Goal: Navigation & Orientation: Find specific page/section

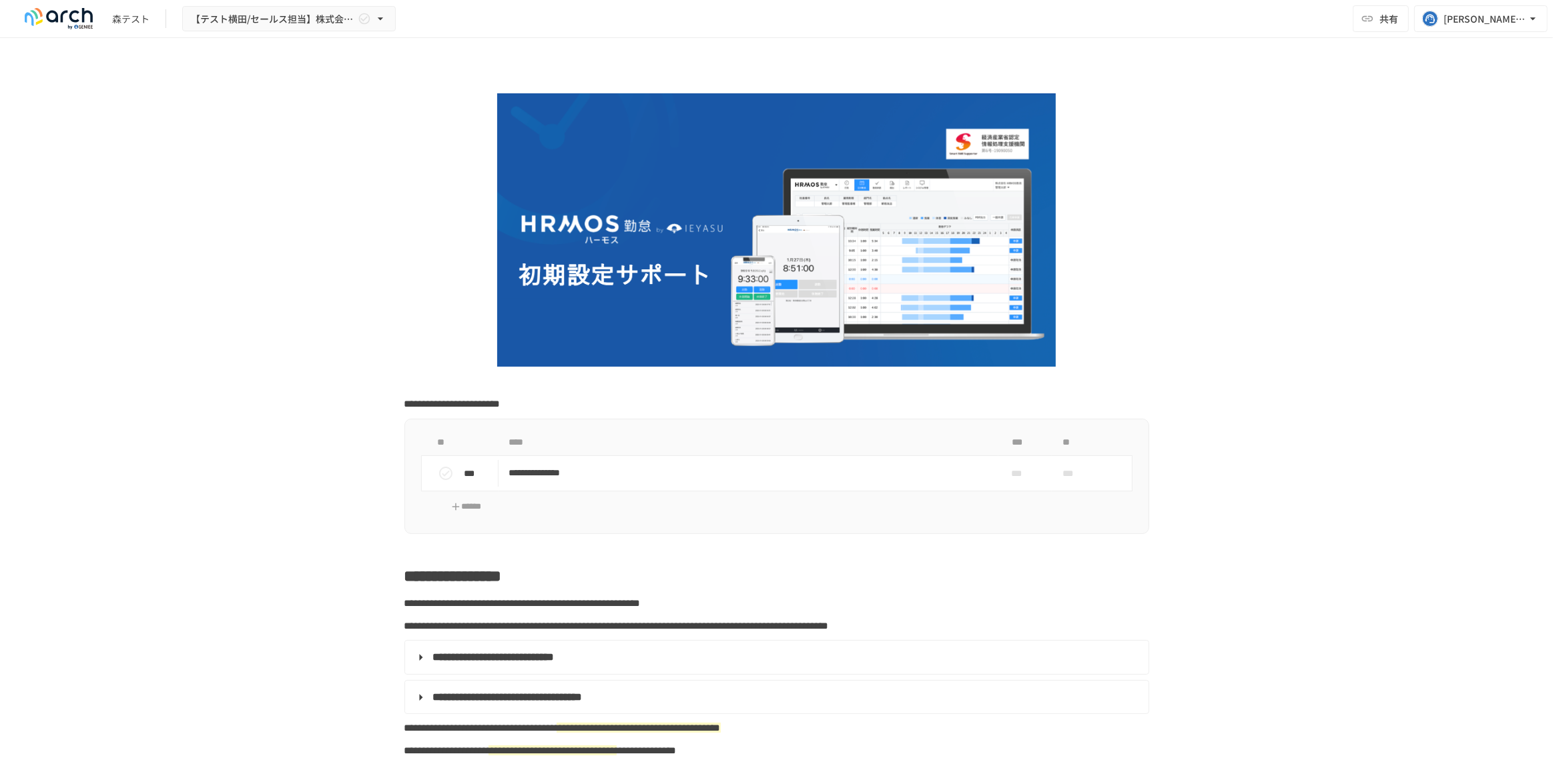
scroll to position [1192, 0]
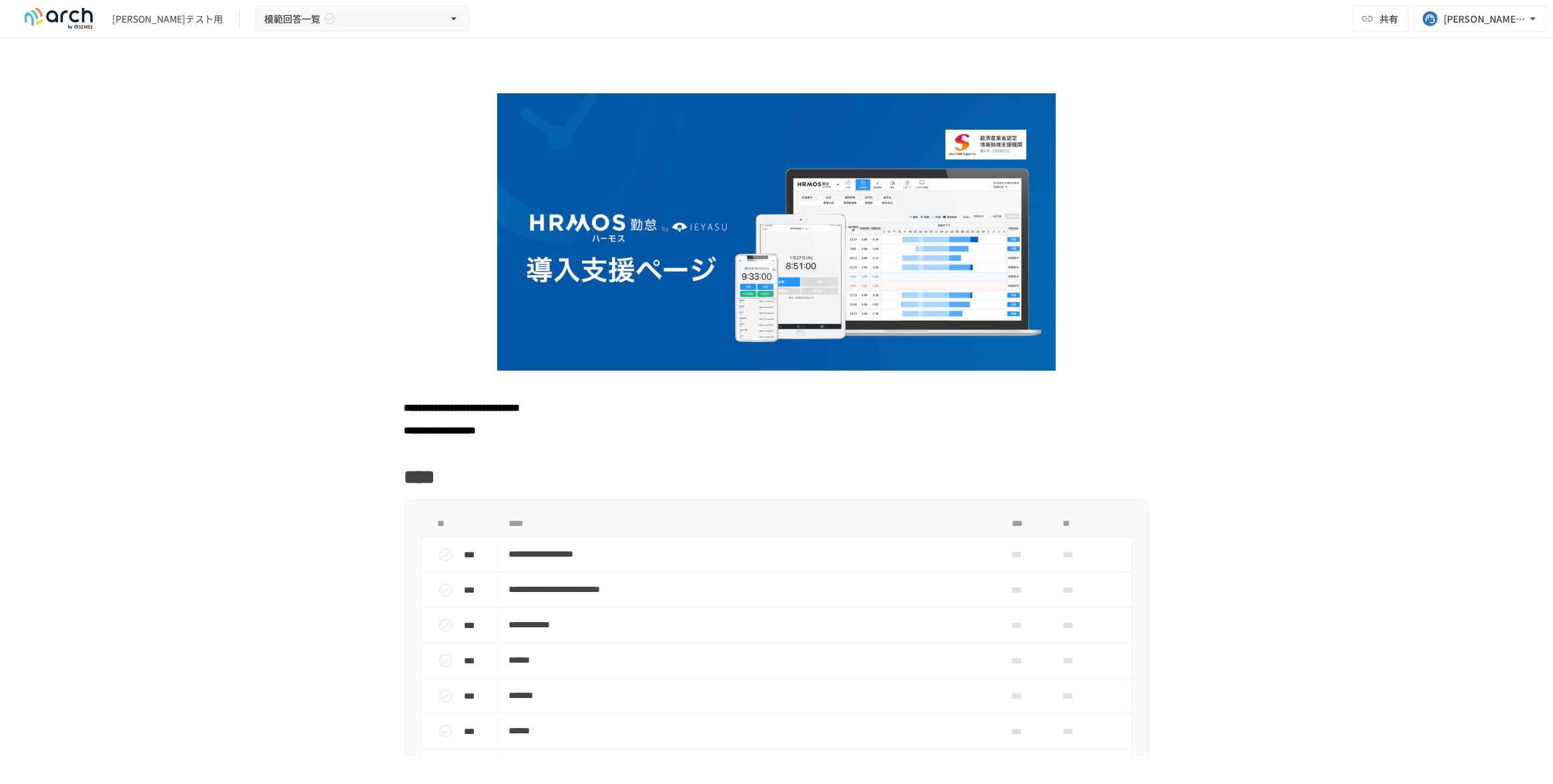
scroll to position [1191, 0]
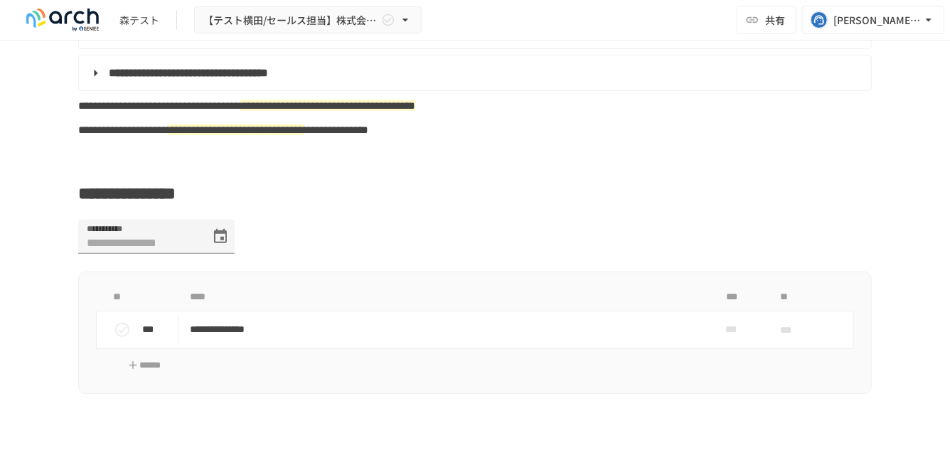
scroll to position [565, 0]
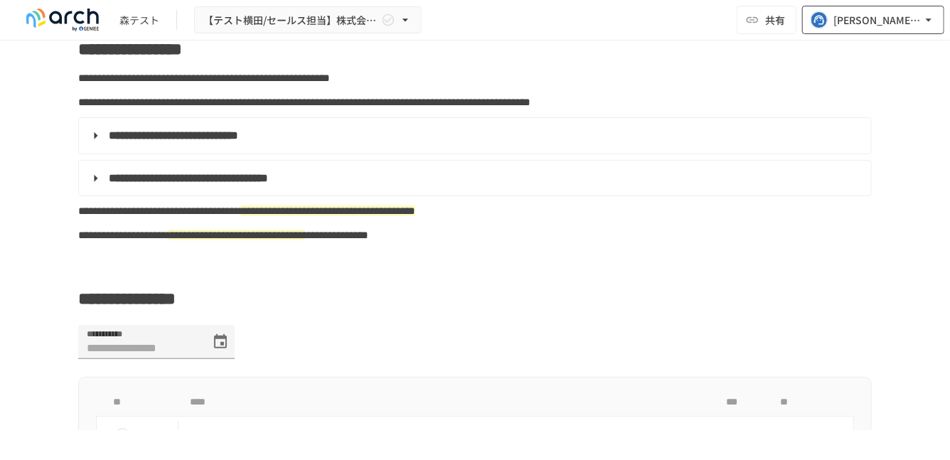
click at [862, 20] on div "[PERSON_NAME][EMAIL_ADDRESS][DOMAIN_NAME]" at bounding box center [878, 20] width 88 height 18
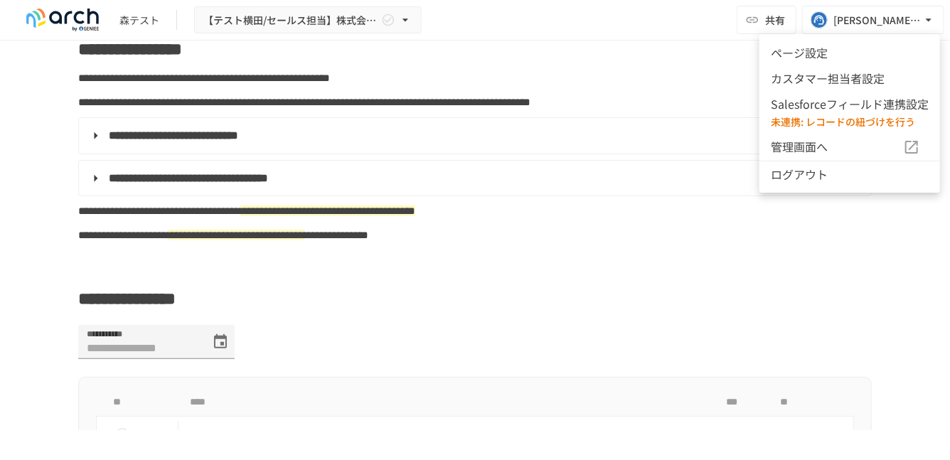
click at [797, 147] on span "管理画面へ" at bounding box center [837, 147] width 132 height 18
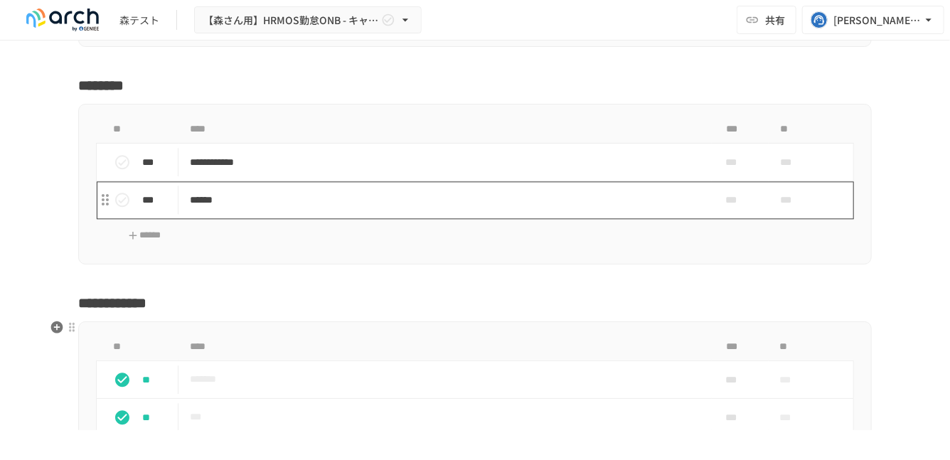
scroll to position [1504, 0]
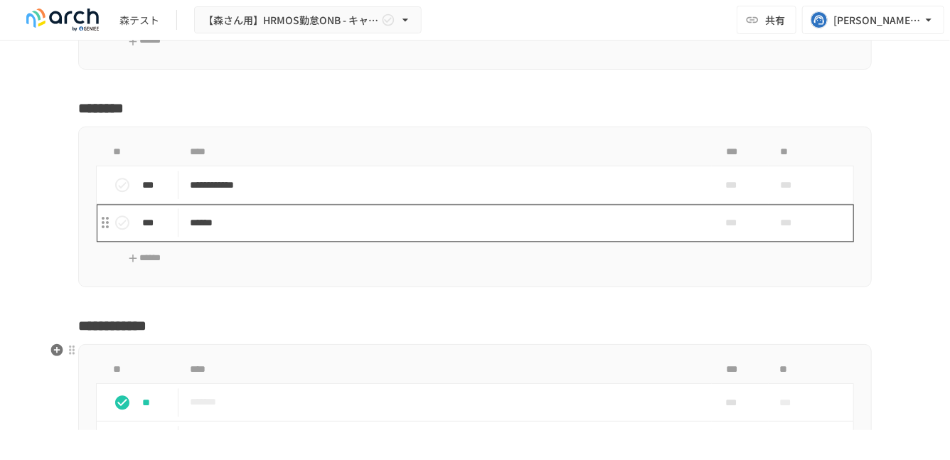
click at [230, 208] on td "******" at bounding box center [445, 223] width 533 height 38
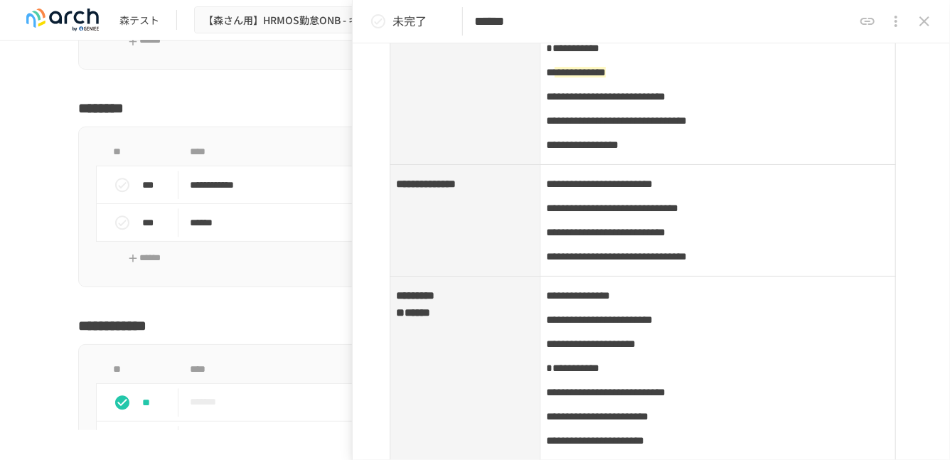
scroll to position [603, 0]
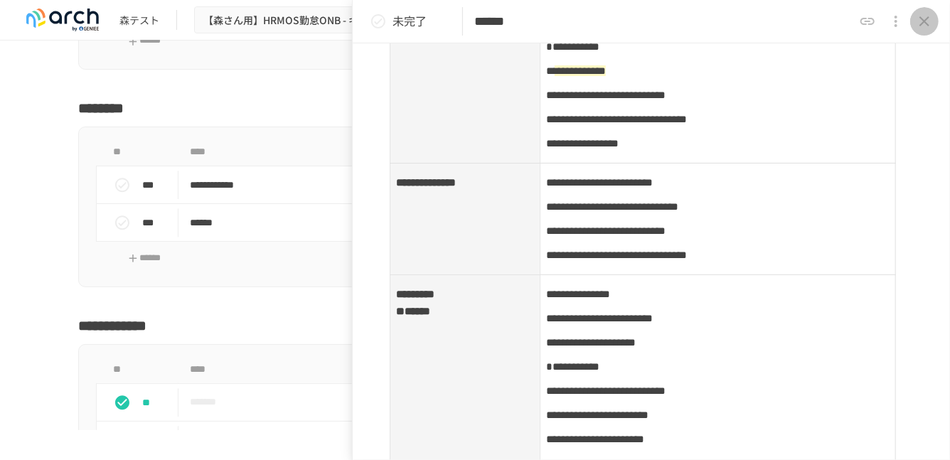
click at [923, 20] on icon "close drawer" at bounding box center [924, 21] width 17 height 17
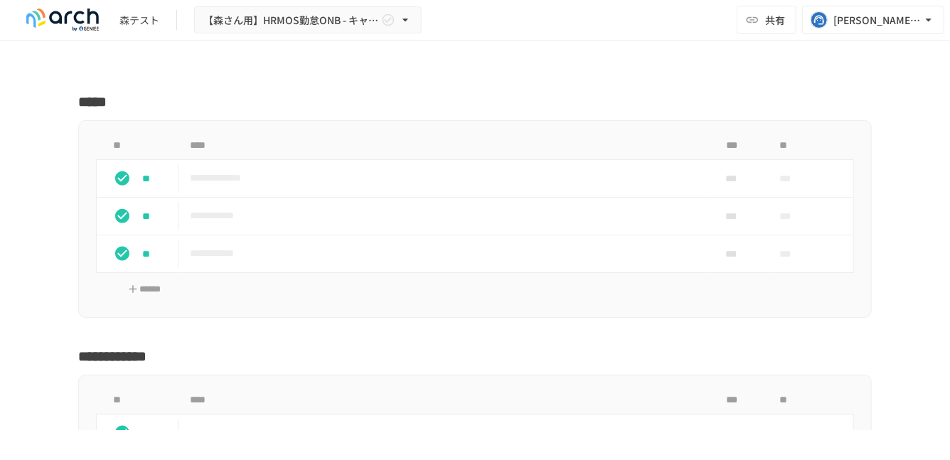
scroll to position [721, 0]
